Goal: Task Accomplishment & Management: Use online tool/utility

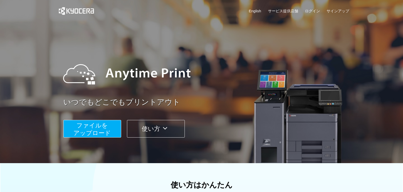
click at [88, 128] on span "ファイルを ​​アップロード" at bounding box center [91, 129] width 37 height 14
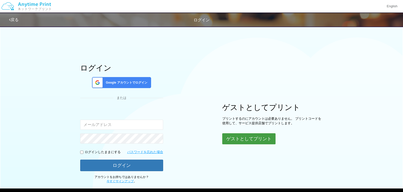
click at [253, 142] on button "ゲストとしてプリント" at bounding box center [248, 139] width 53 height 11
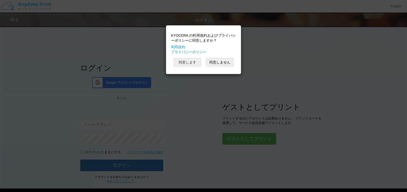
click at [182, 64] on button "同意します" at bounding box center [188, 62] width 28 height 9
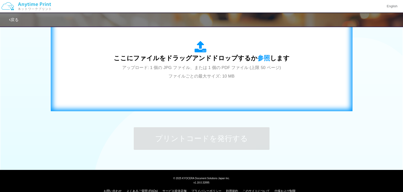
scroll to position [190, 0]
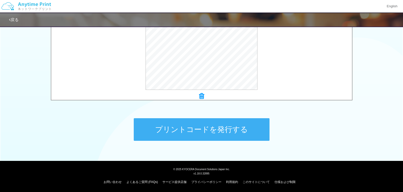
click at [187, 129] on button "プリントコードを発行する" at bounding box center [202, 129] width 136 height 23
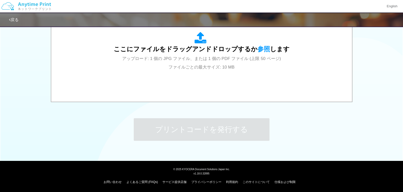
scroll to position [0, 0]
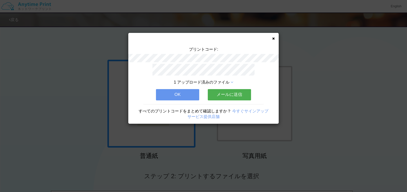
click at [272, 37] on icon at bounding box center [273, 38] width 3 height 3
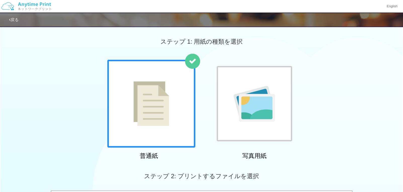
click at [141, 133] on div at bounding box center [151, 104] width 88 height 88
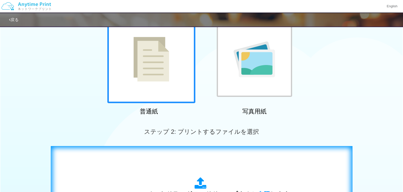
scroll to position [126, 0]
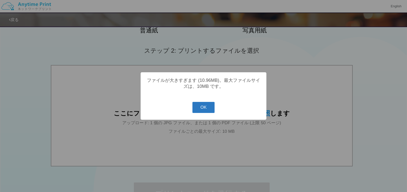
click at [202, 112] on button "OK" at bounding box center [203, 107] width 22 height 11
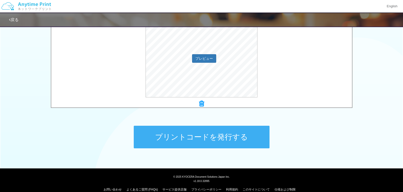
scroll to position [190, 0]
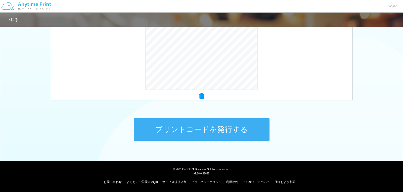
click at [255, 128] on button "プリントコードを発行する" at bounding box center [202, 129] width 136 height 23
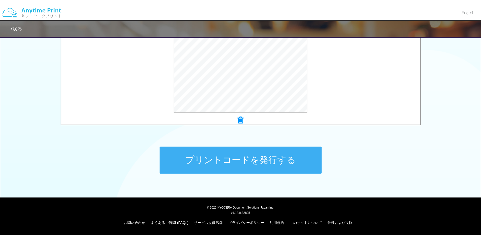
scroll to position [0, 0]
